Goal: Information Seeking & Learning: Find specific fact

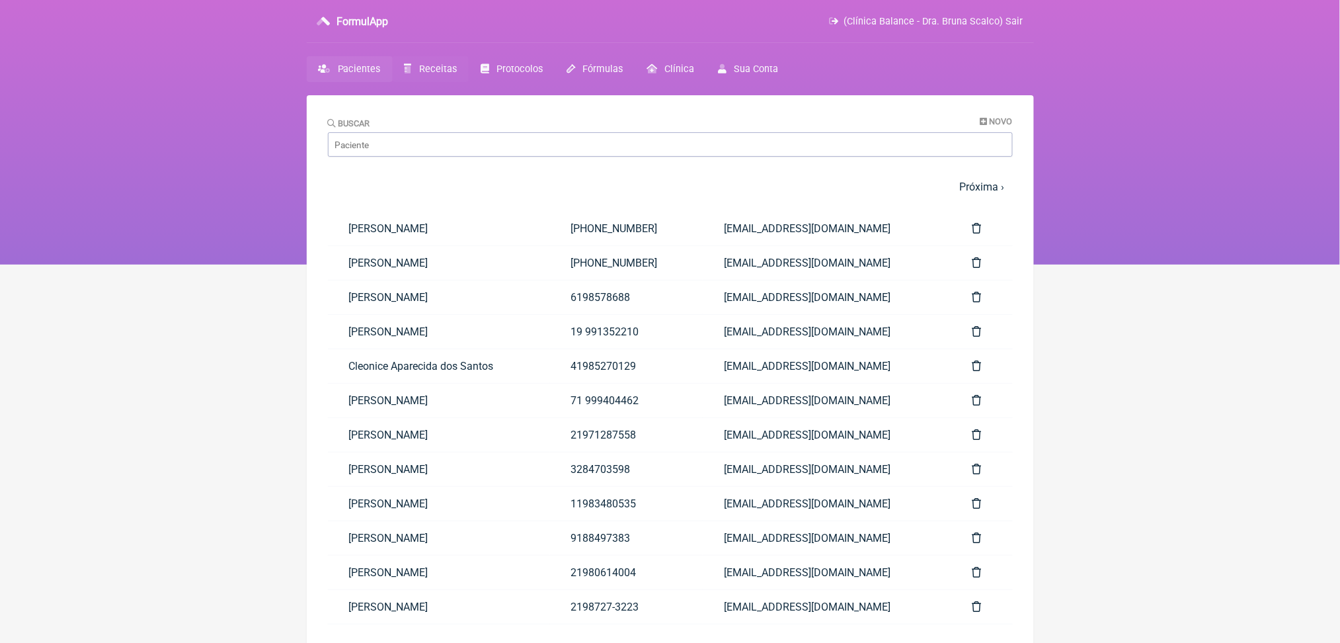
click at [468, 77] on link "Receitas" at bounding box center [431, 69] width 76 height 26
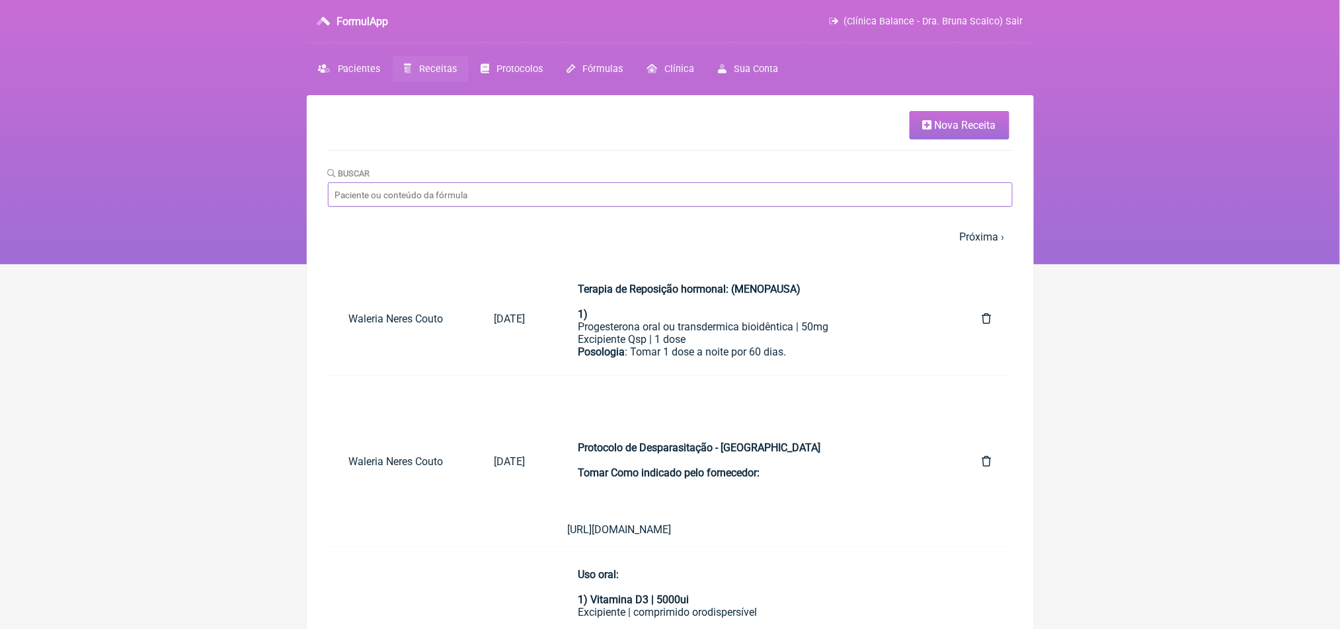
click at [573, 207] on input "Buscar" at bounding box center [670, 194] width 685 height 24
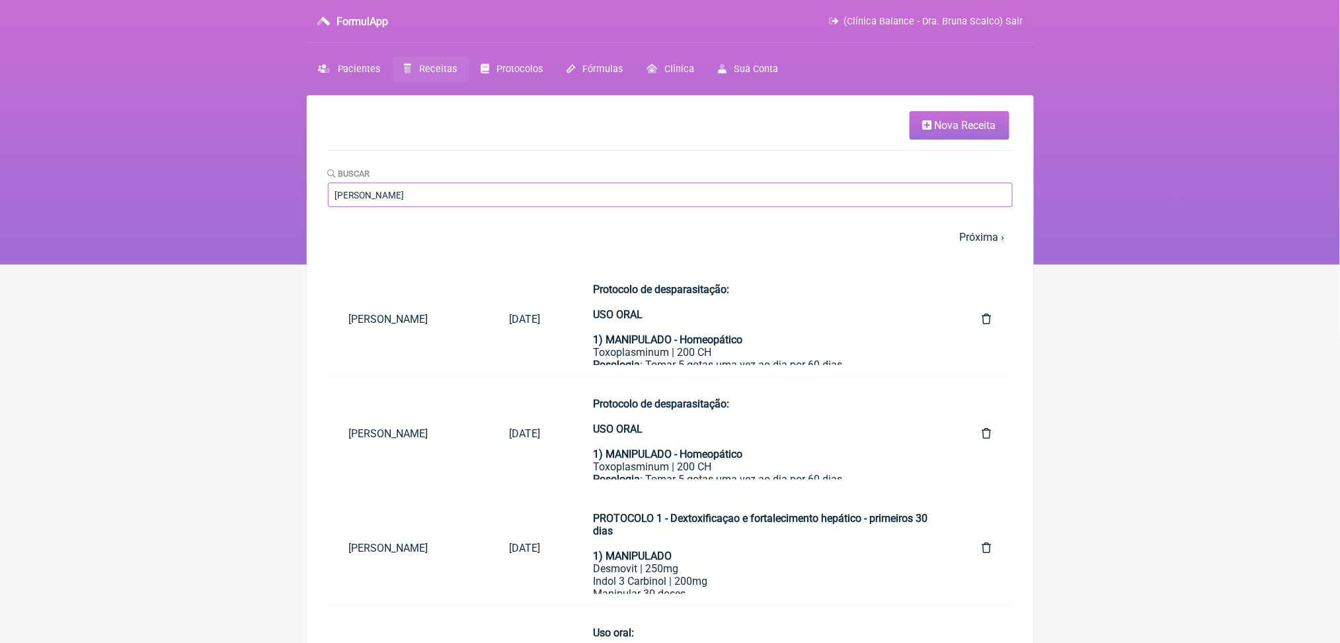
type input "[PERSON_NAME]"
click at [1193, 114] on nav "FormulApp (Clínica Balance - Dra. Bruna Scalco) Sair [GEOGRAPHIC_DATA] Receitas…" at bounding box center [670, 132] width 1340 height 264
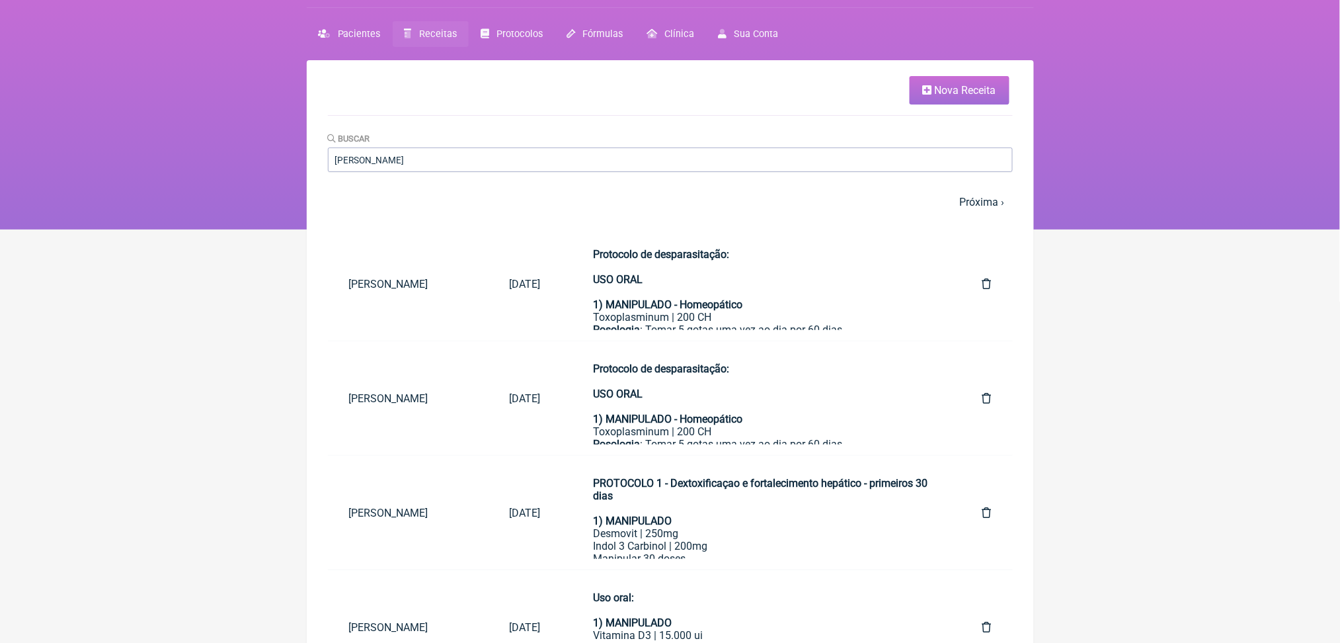
scroll to position [70, 0]
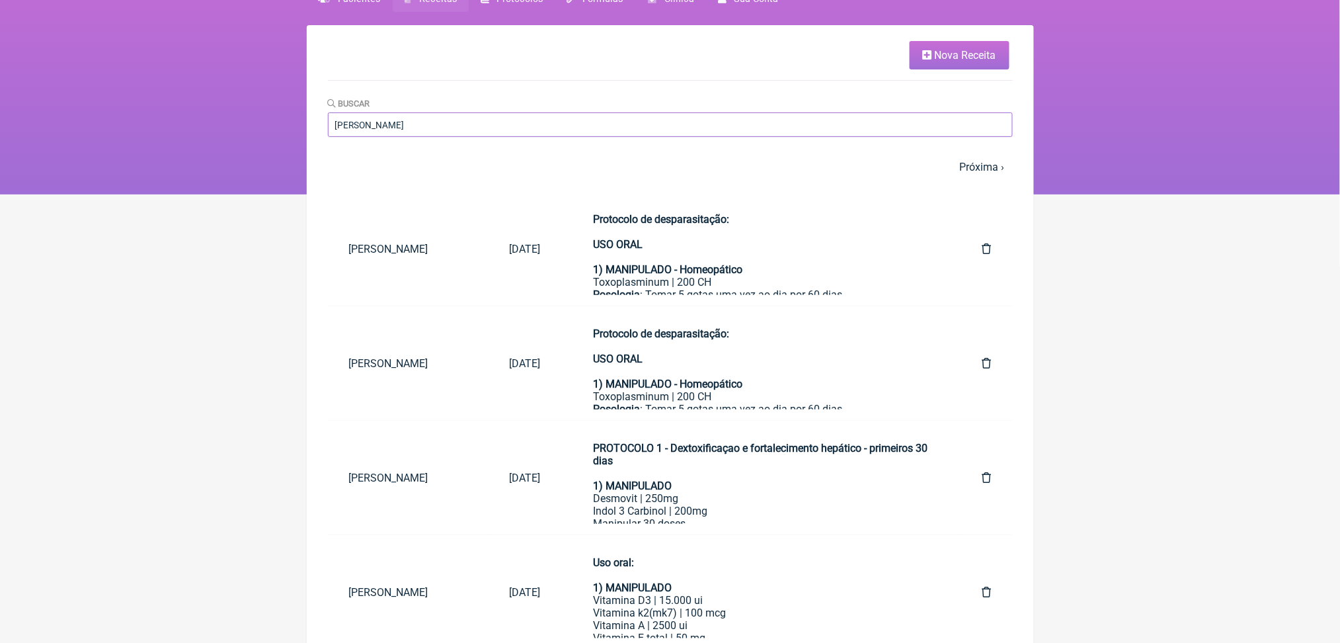
click at [974, 137] on input "[PERSON_NAME]" at bounding box center [670, 124] width 685 height 24
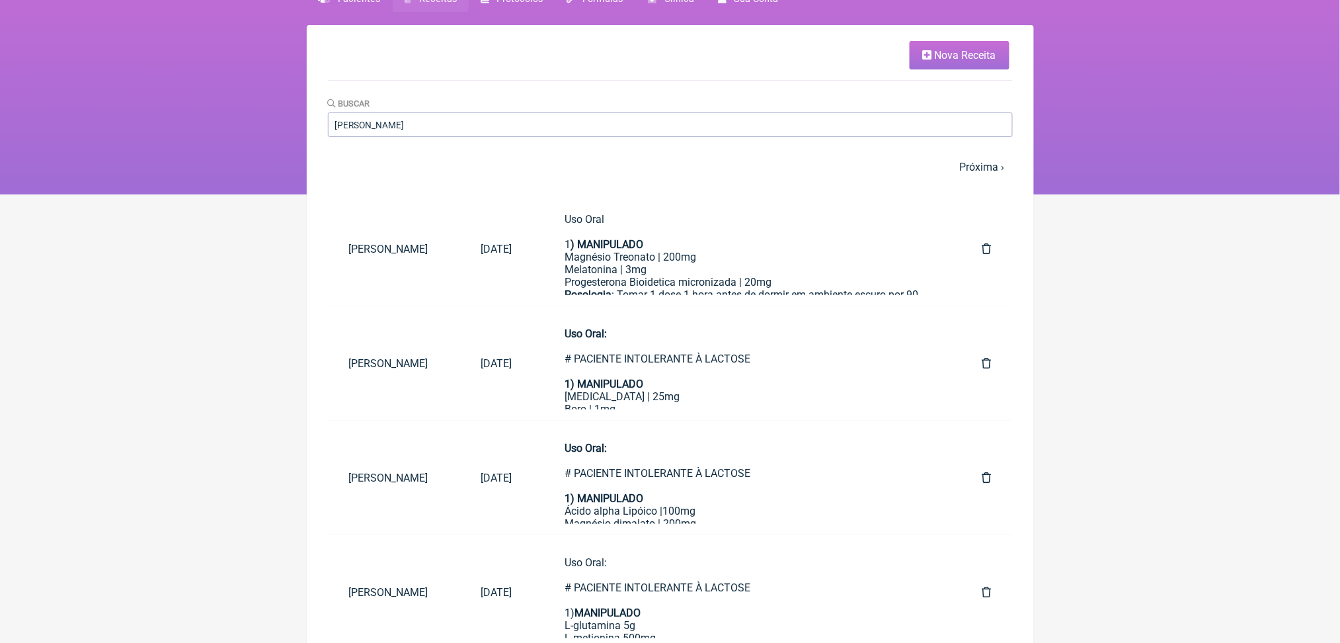
click at [1188, 194] on html "FormulApp (Clínica Balance - Dra. Bruna Scalco) Sair [GEOGRAPHIC_DATA] Receitas…" at bounding box center [670, 62] width 1340 height 264
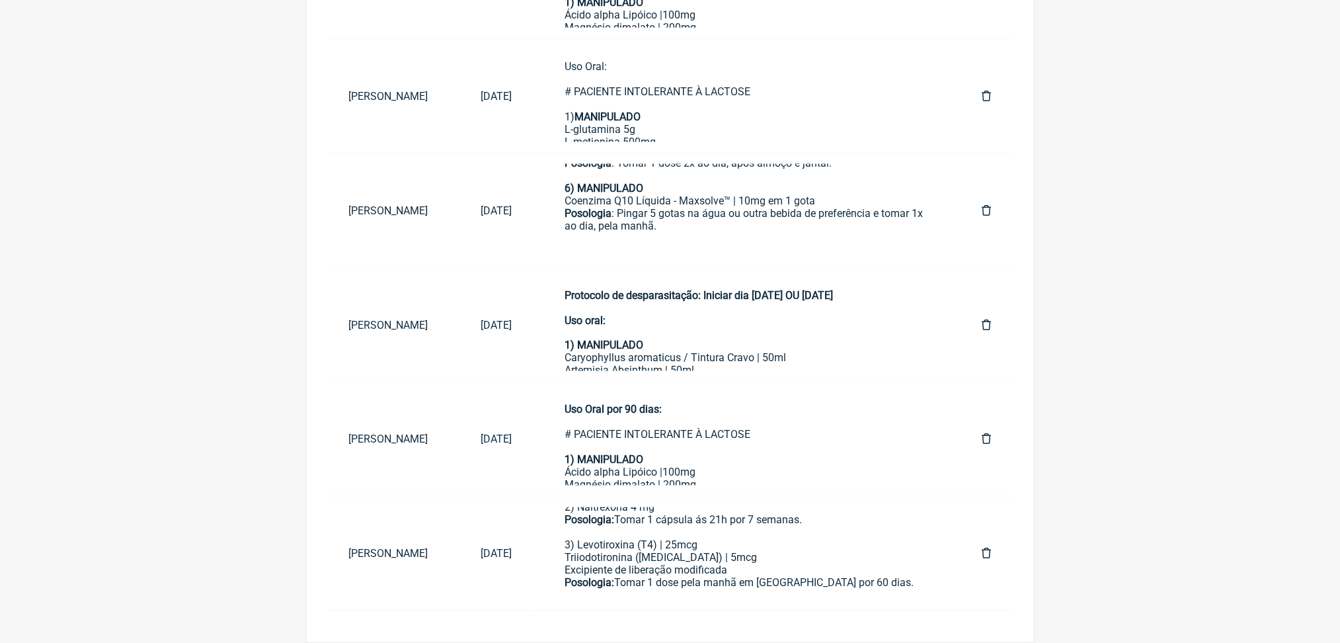
scroll to position [177, 0]
